Goal: Check status: Check status

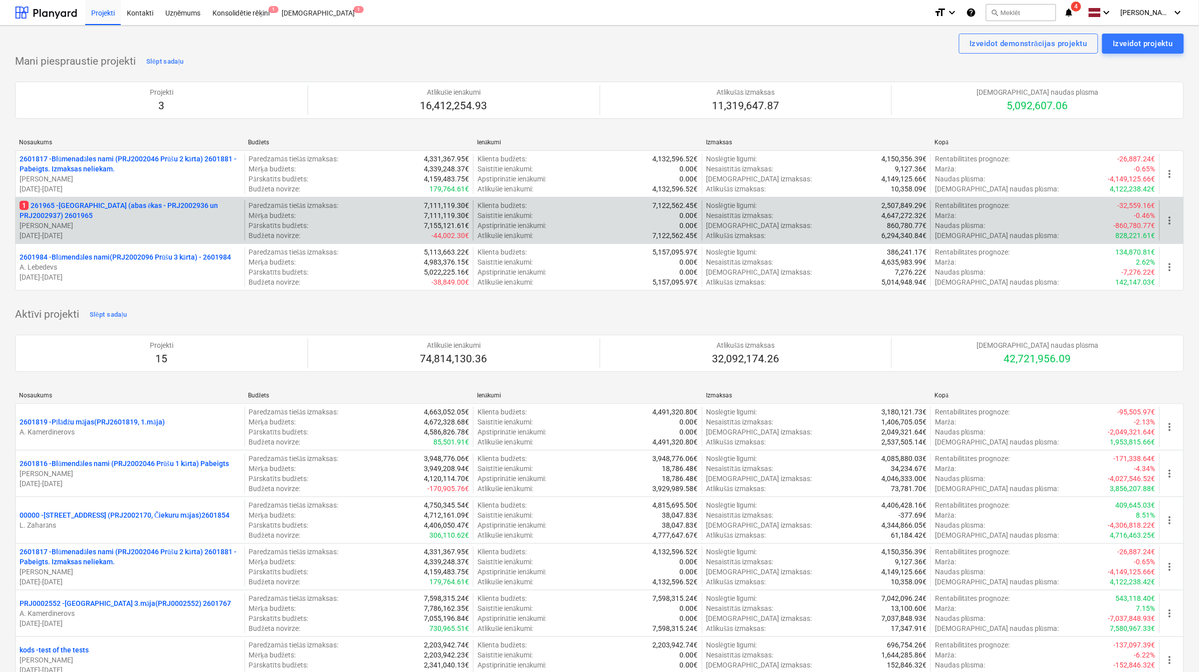
click at [126, 211] on p "1 261965 - [GEOGRAPHIC_DATA] (abas ēkas - PRJ2002936 un PRJ2002937) 2601965" at bounding box center [130, 210] width 221 height 20
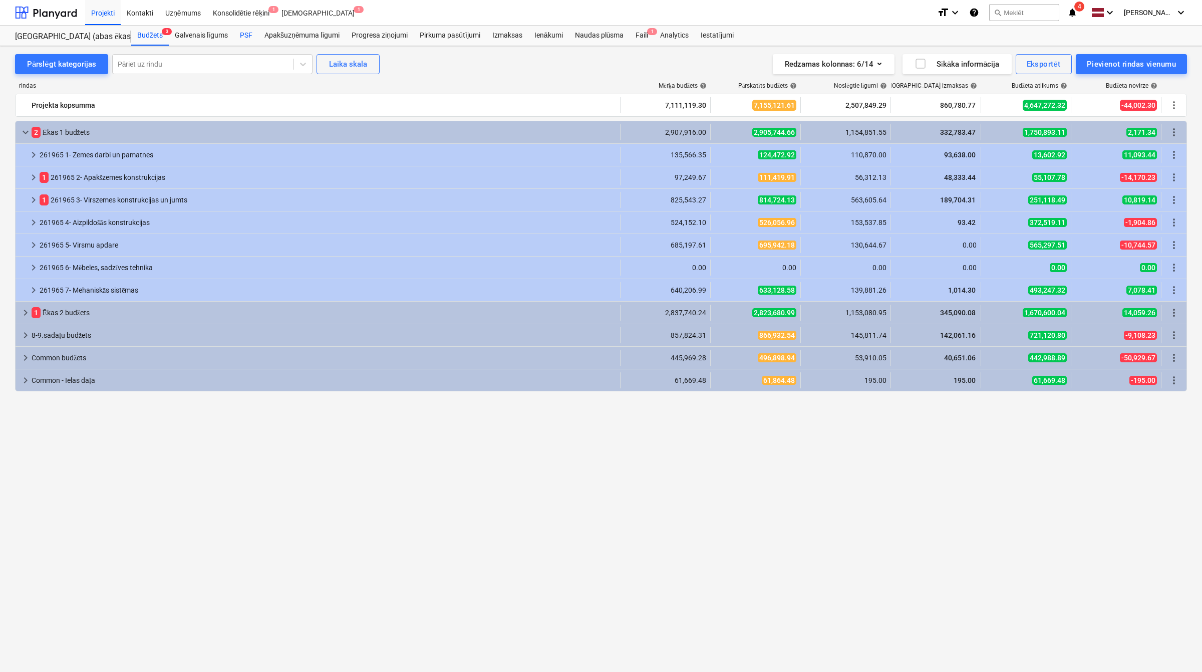
click at [246, 34] on div "PSF" at bounding box center [246, 36] width 25 height 20
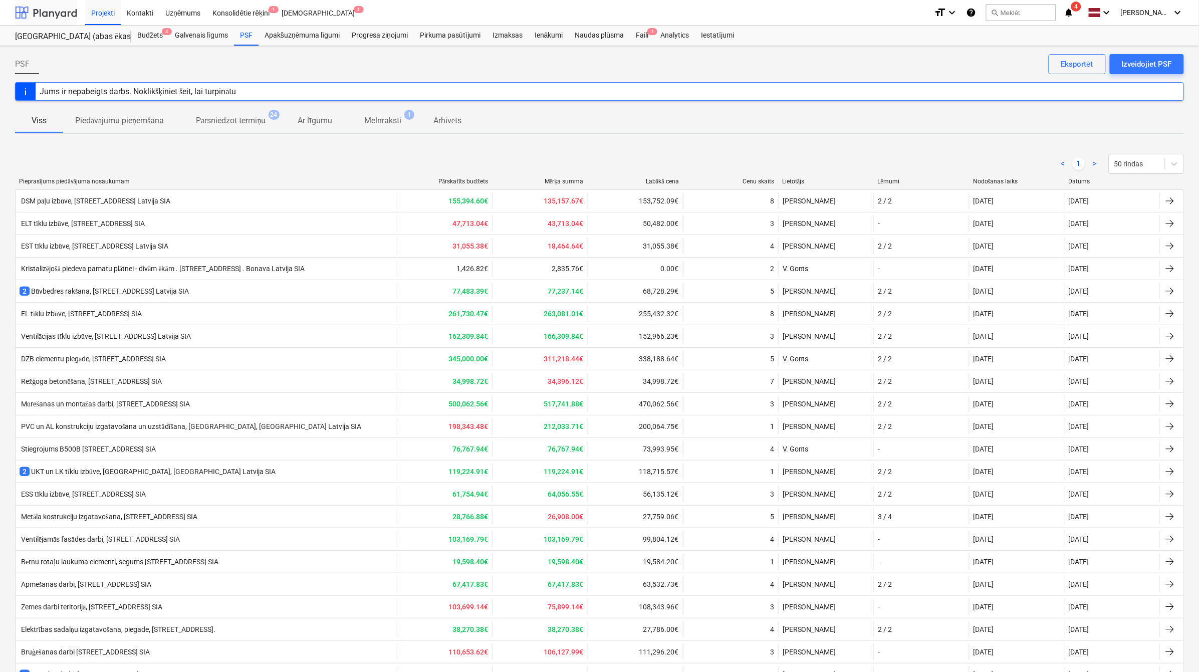
click at [39, 5] on div at bounding box center [46, 12] width 62 height 25
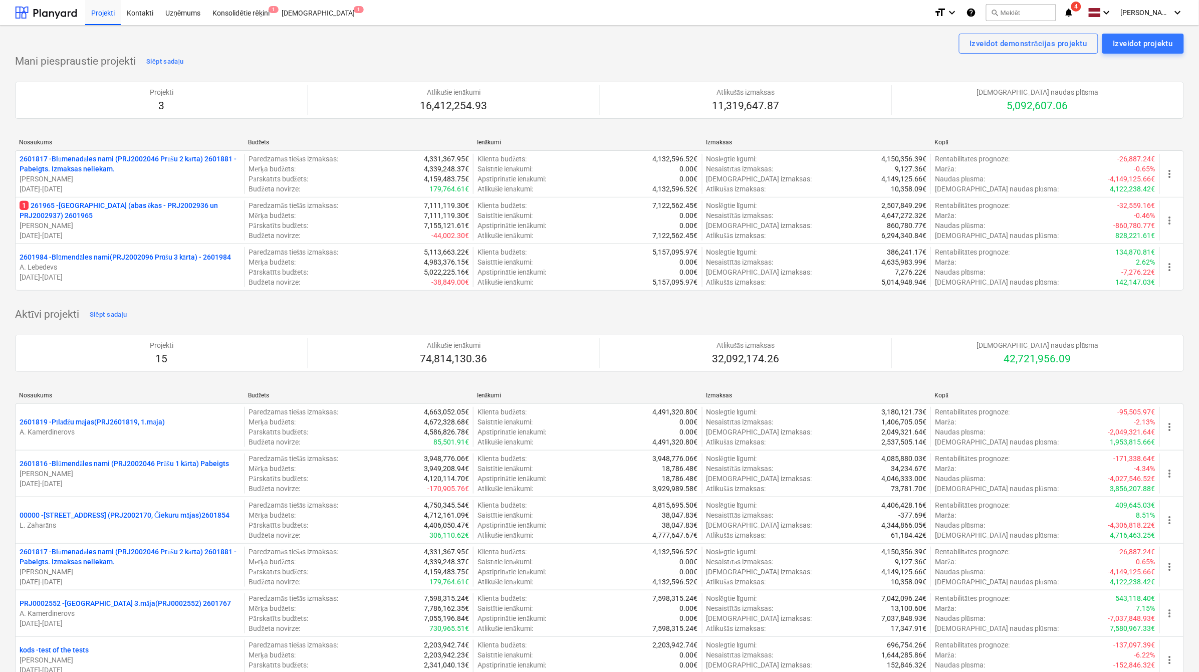
click at [1071, 9] on icon "notifications" at bounding box center [1069, 13] width 10 height 12
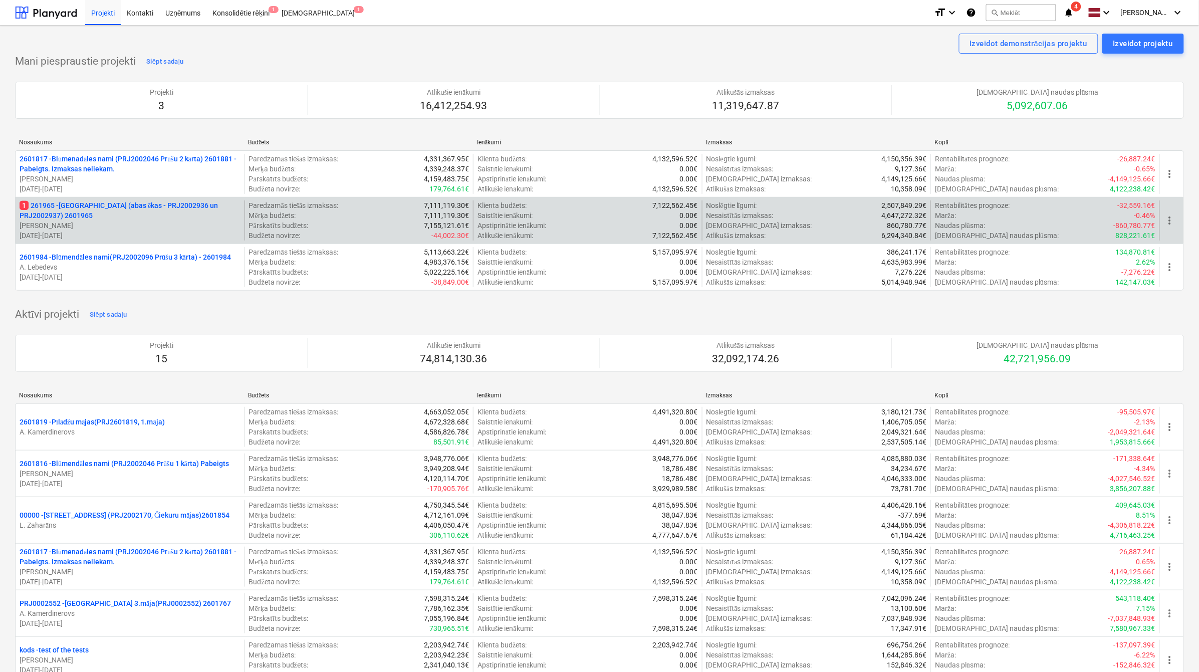
click at [138, 223] on p "[PERSON_NAME]" at bounding box center [130, 225] width 221 height 10
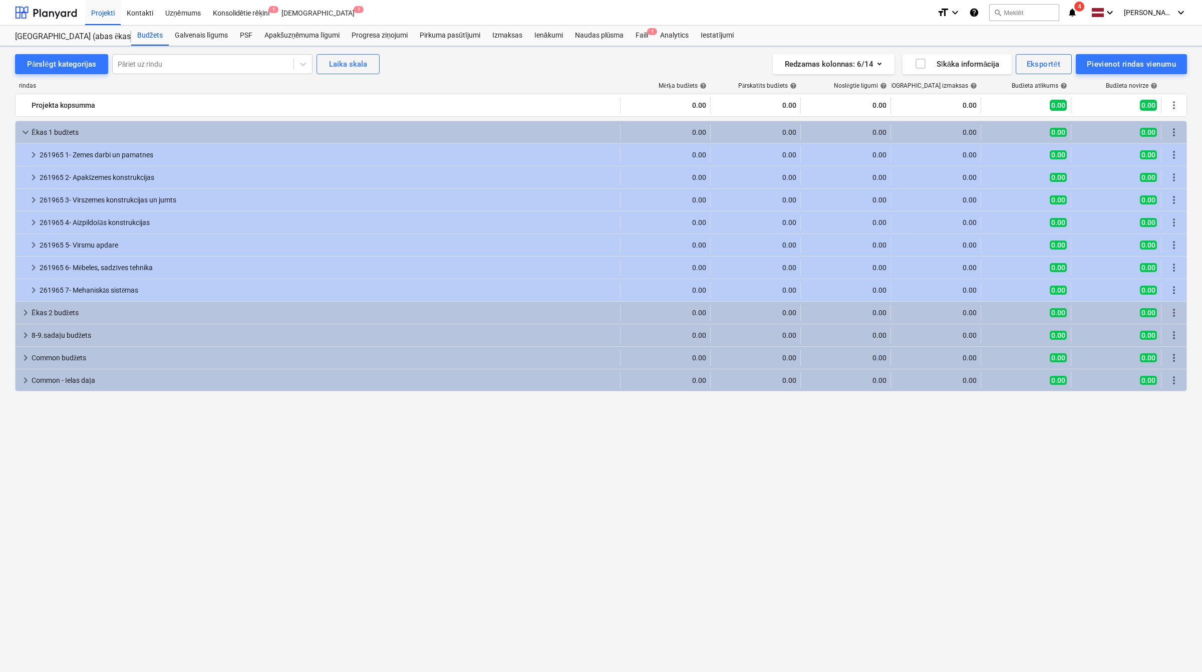
click at [1075, 12] on icon "notifications" at bounding box center [1073, 13] width 10 height 12
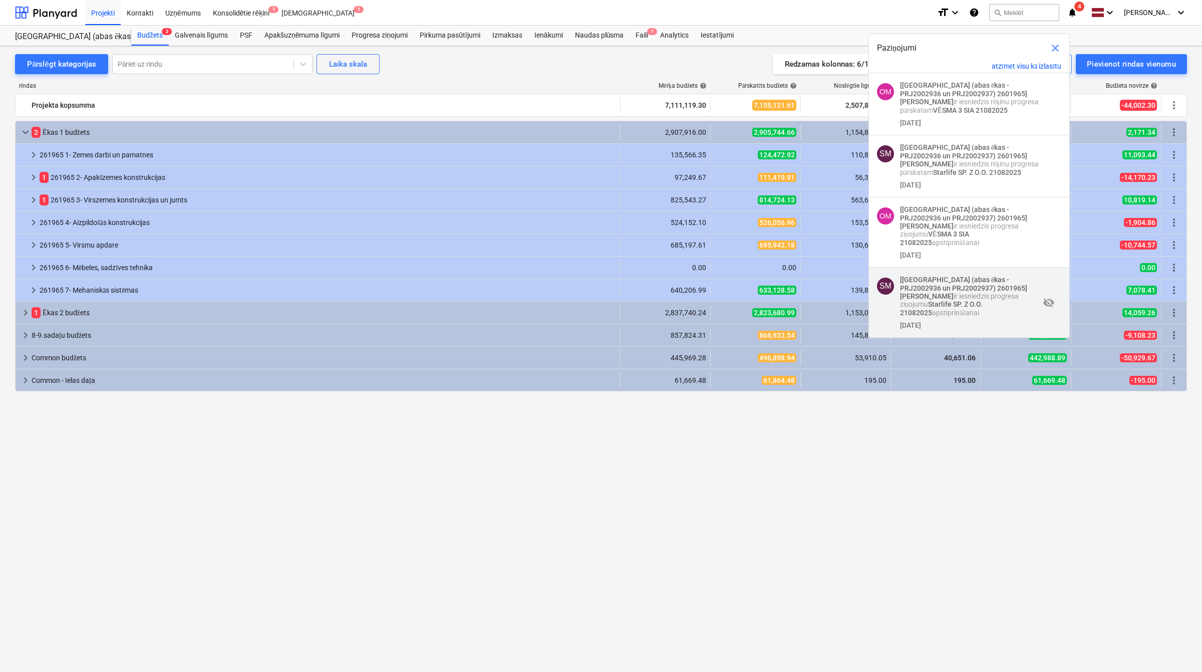
click at [933, 300] on p "[Nīcgales iela (abas ēkas - PRJ2002936 un PRJ2002937) 2601965] [PERSON_NAME] ir…" at bounding box center [970, 297] width 140 height 42
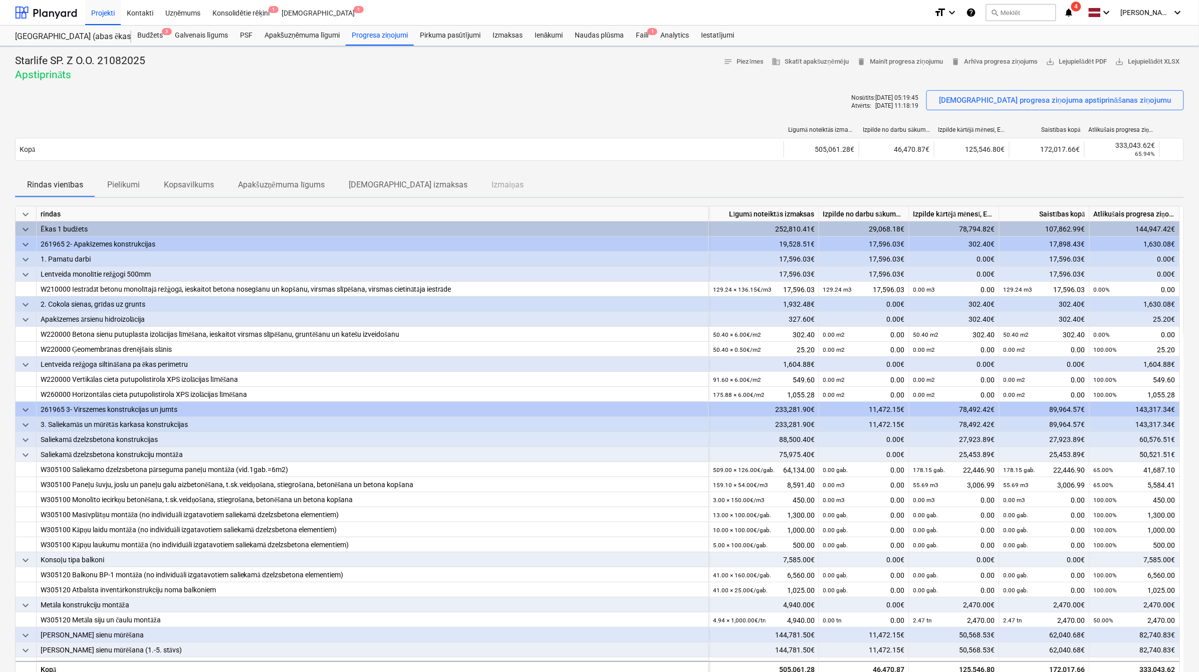
click at [1074, 10] on icon "notifications" at bounding box center [1069, 13] width 10 height 12
